Goal: Navigation & Orientation: Find specific page/section

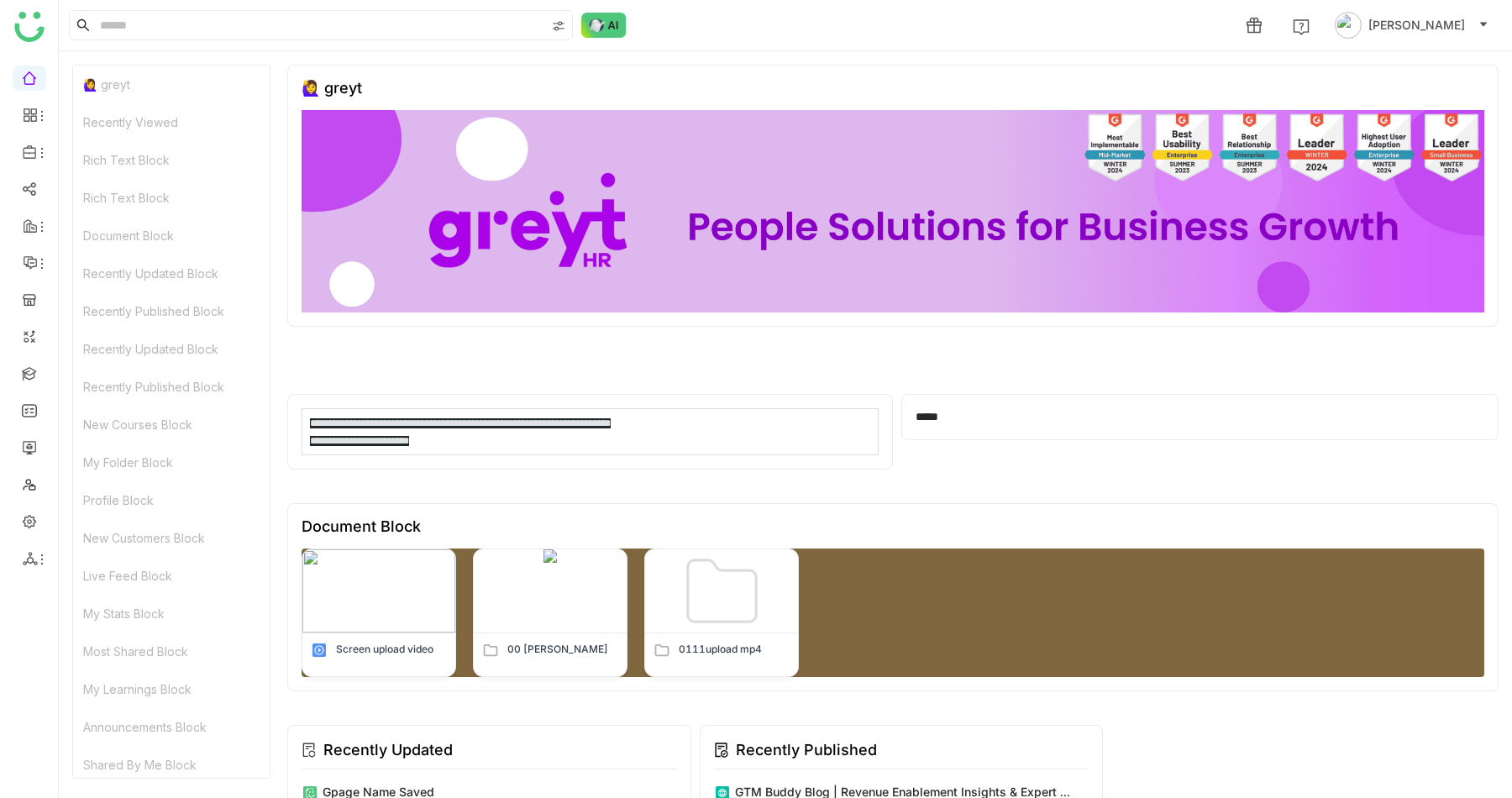
click at [114, 120] on div "Recently Viewed" at bounding box center [171, 122] width 197 height 38
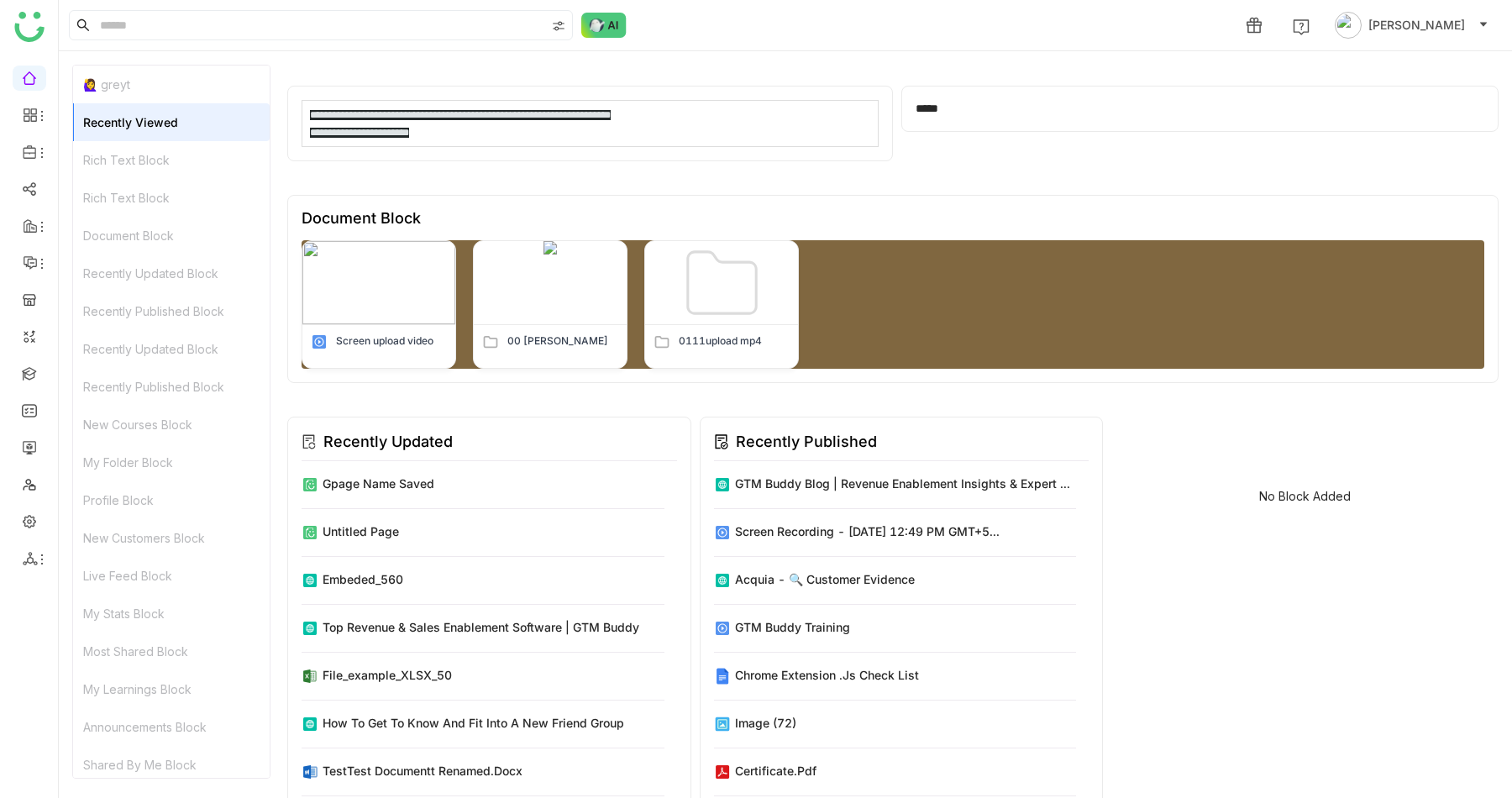
click at [133, 165] on div "Rich Text Block" at bounding box center [171, 160] width 197 height 38
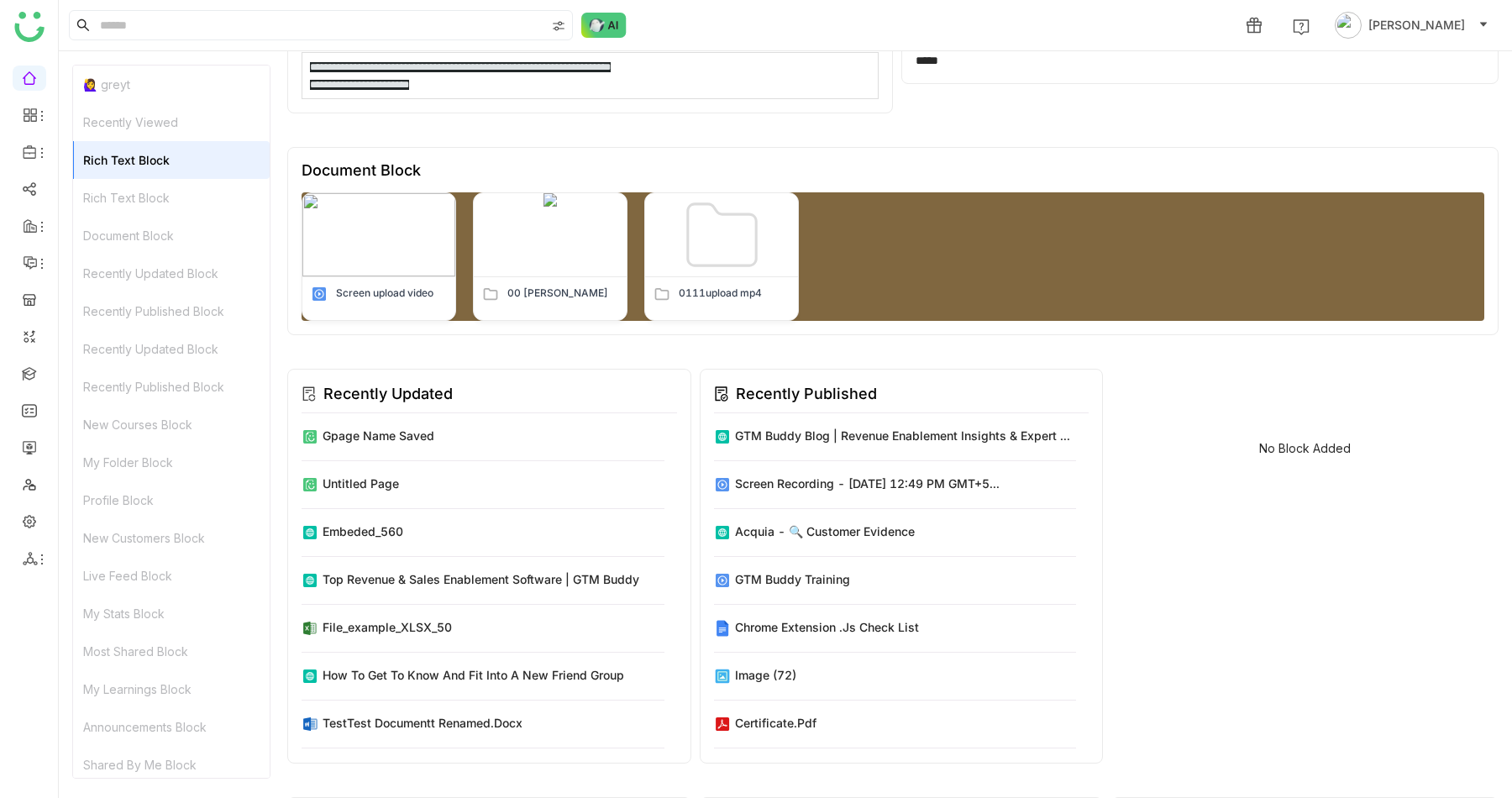
click at [139, 204] on div "Rich Text Block" at bounding box center [171, 198] width 197 height 38
click at [1194, 221] on div "Screen upload video 00 Arif Folder 0111upload mp4" at bounding box center [892, 256] width 1182 height 128
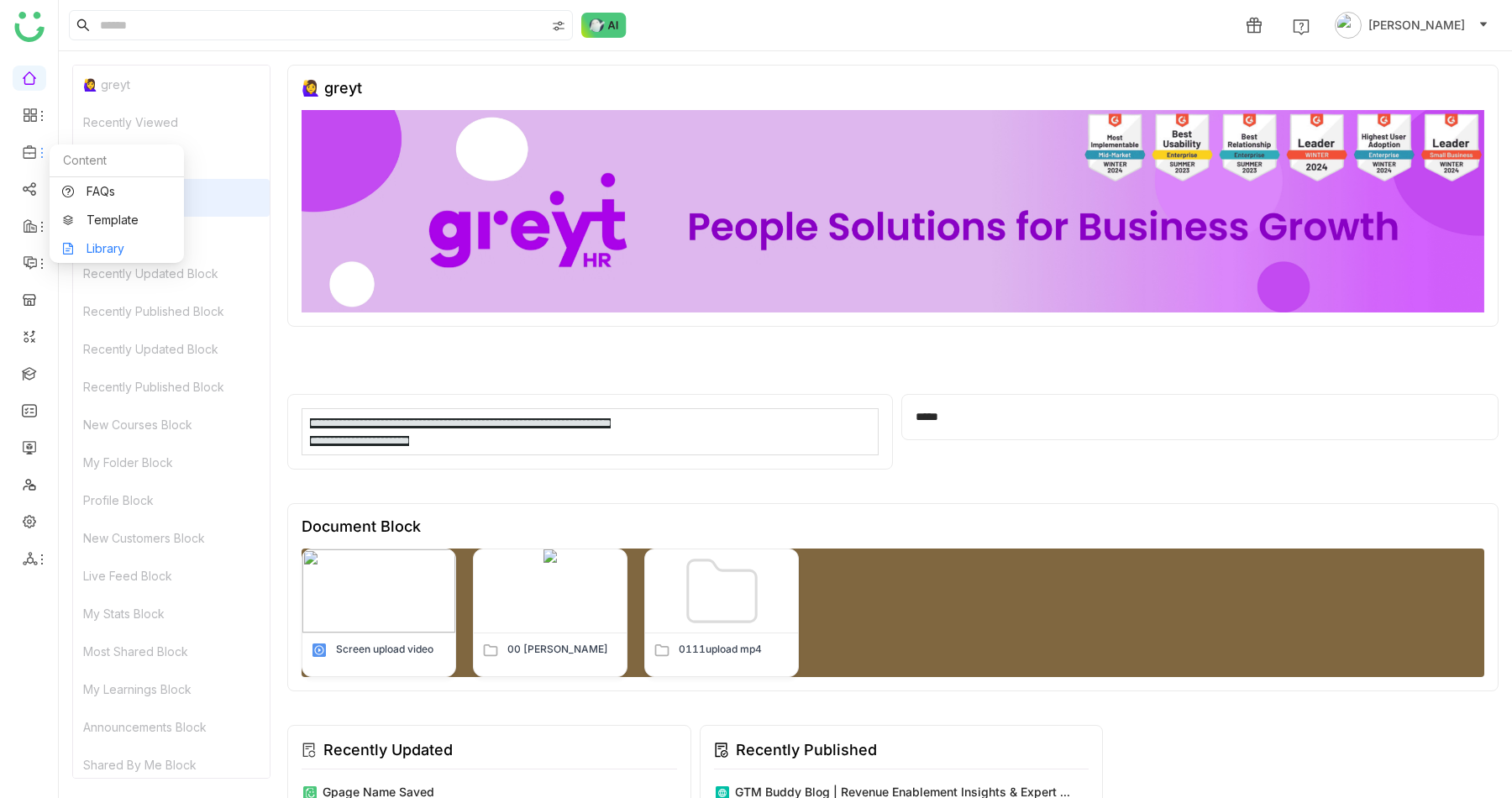
click at [119, 248] on link "Library" at bounding box center [117, 249] width 109 height 11
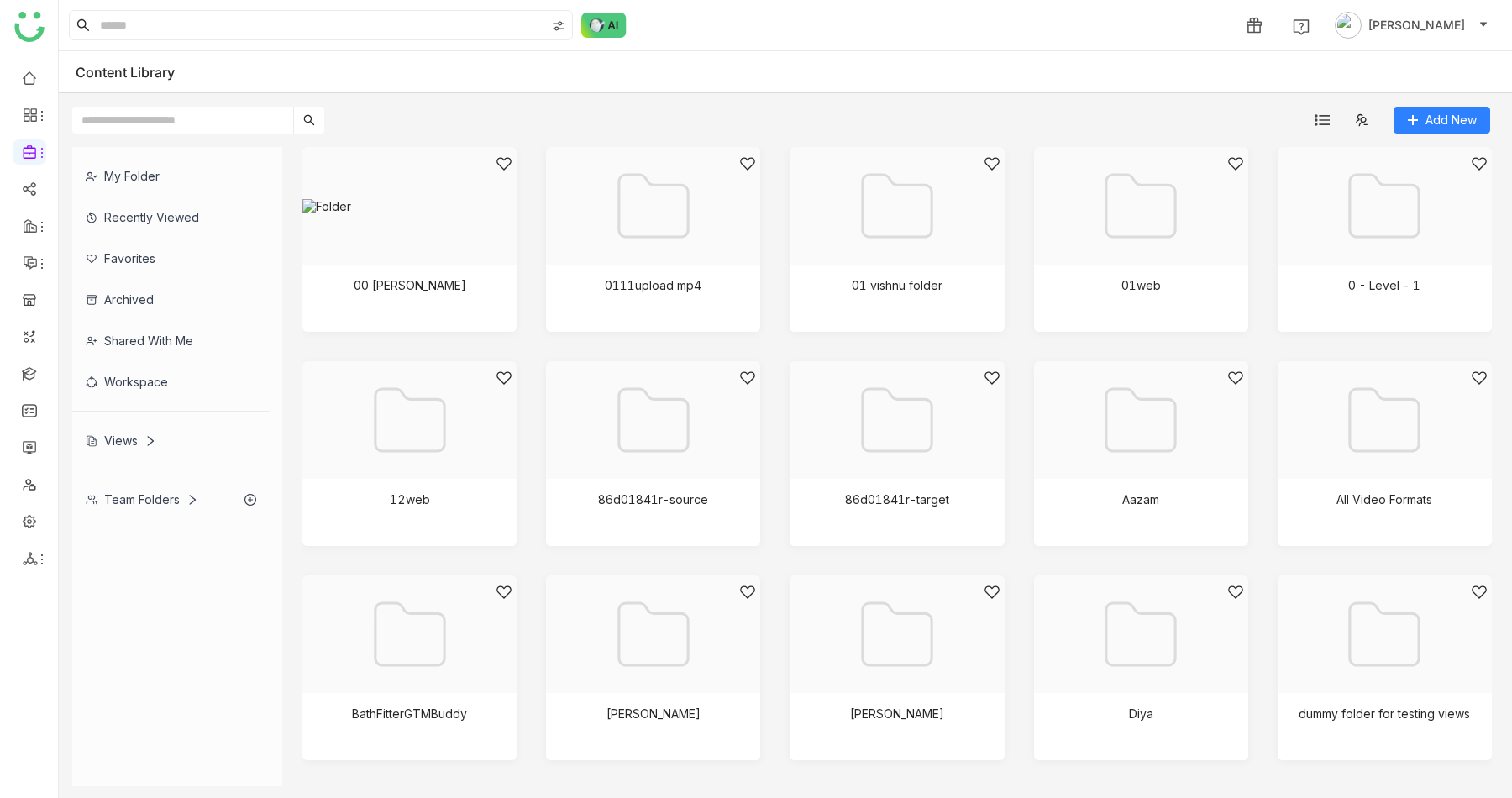
click at [29, 84] on link at bounding box center [29, 76] width 15 height 14
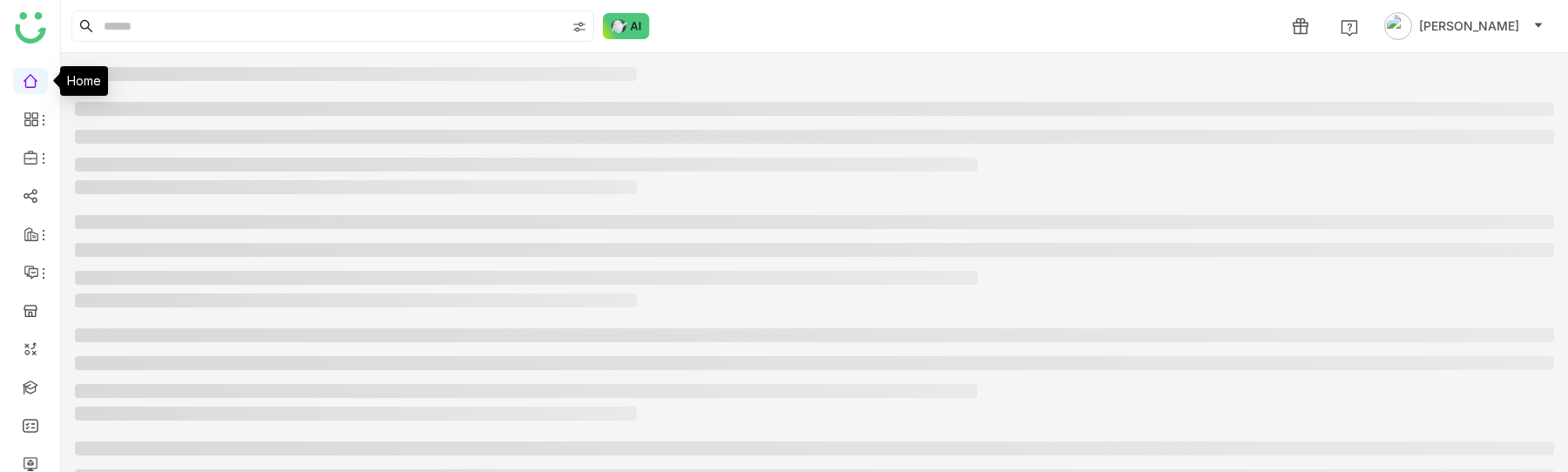
click at [31, 80] on link at bounding box center [30, 79] width 16 height 15
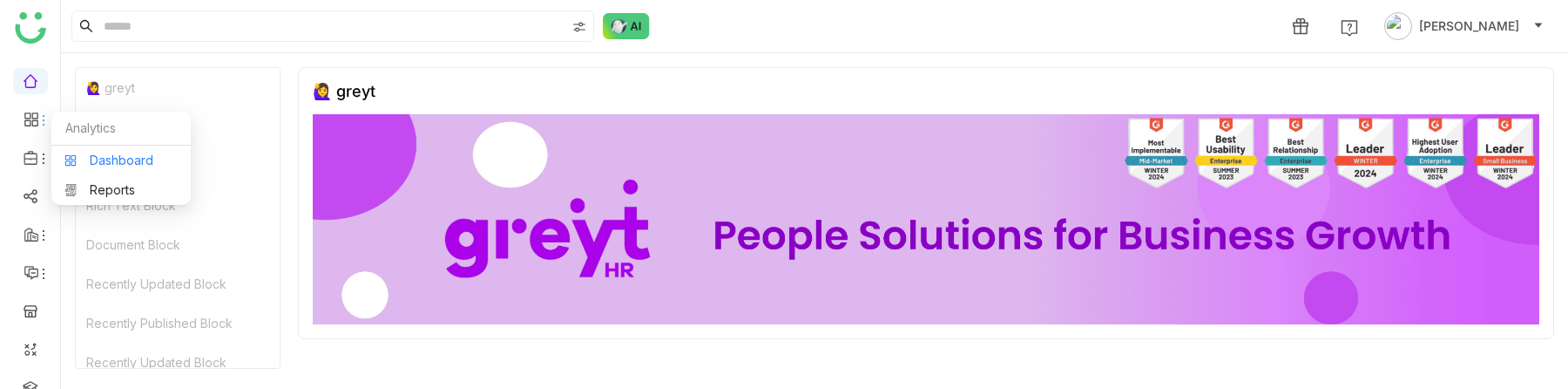
click at [113, 166] on link "Dashboard" at bounding box center [121, 160] width 113 height 12
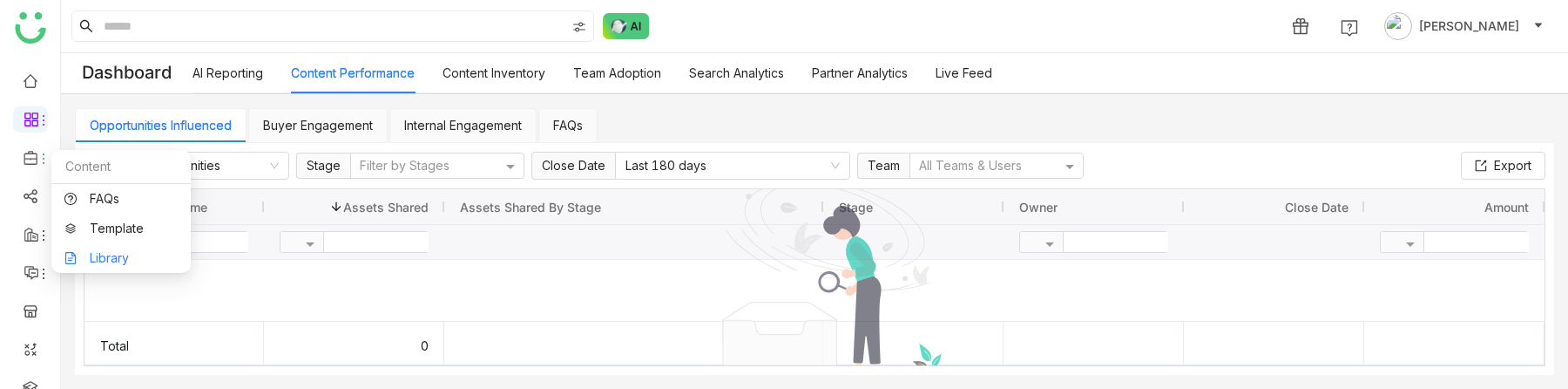
click at [102, 252] on link "Library" at bounding box center [121, 258] width 113 height 12
